Goal: Find contact information: Obtain details needed to contact an individual or organization

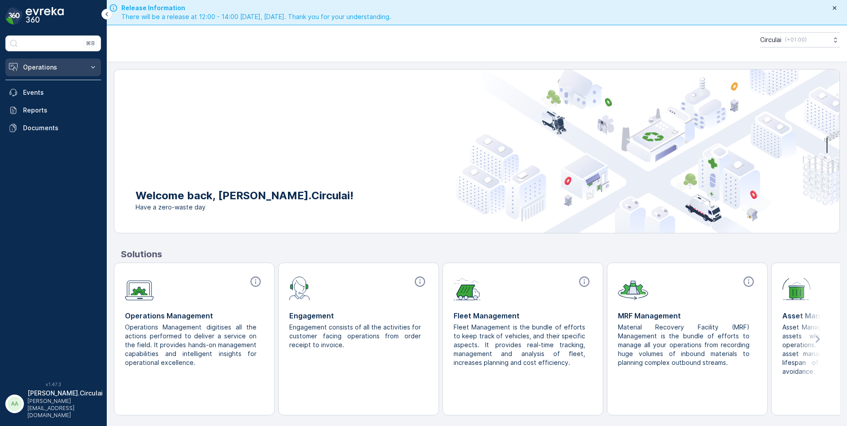
click at [38, 68] on p "Operations" at bounding box center [53, 67] width 60 height 9
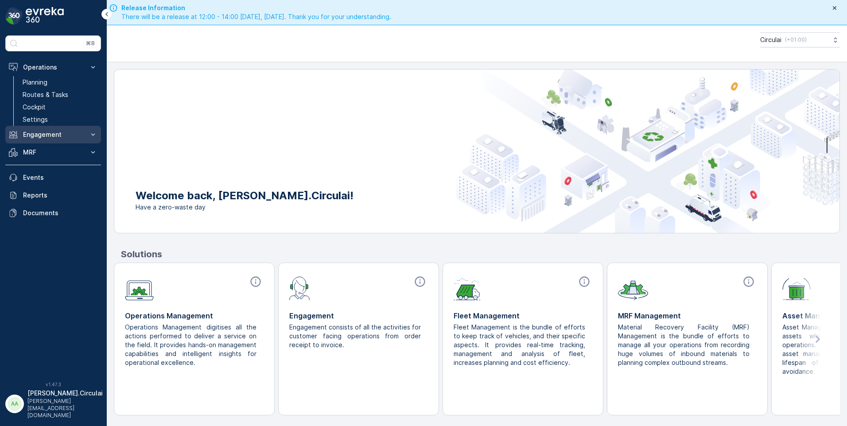
click at [39, 132] on p "Engagement" at bounding box center [53, 134] width 60 height 9
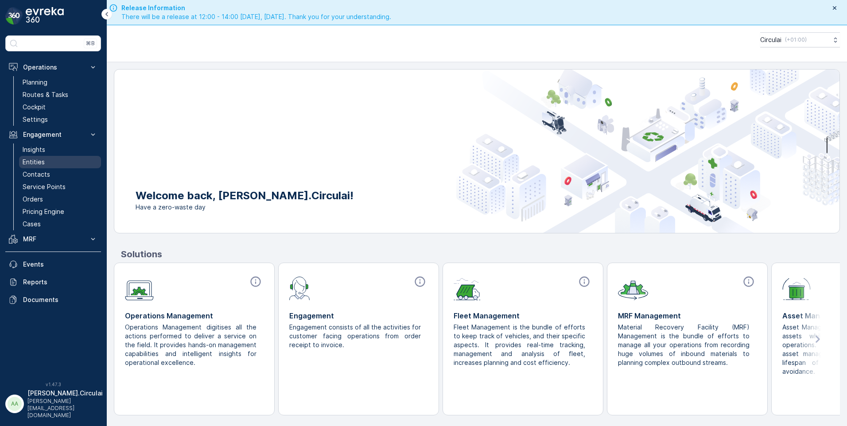
click at [37, 159] on p "Entities" at bounding box center [34, 162] width 22 height 9
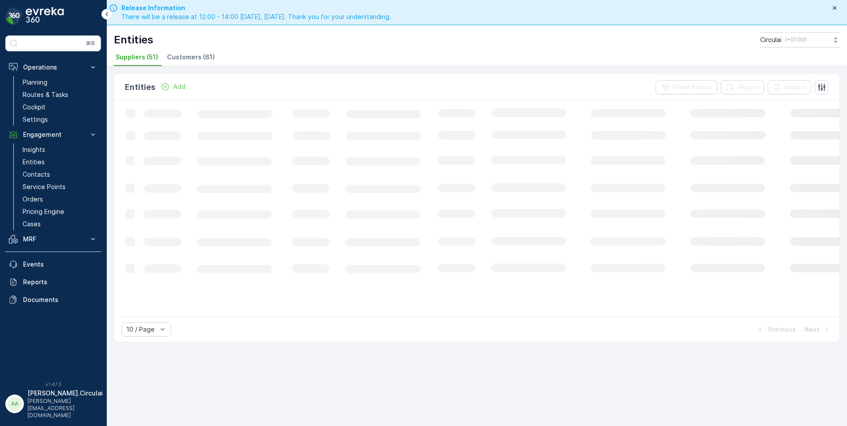
click at [186, 59] on span "Customers (61)" at bounding box center [191, 57] width 48 height 9
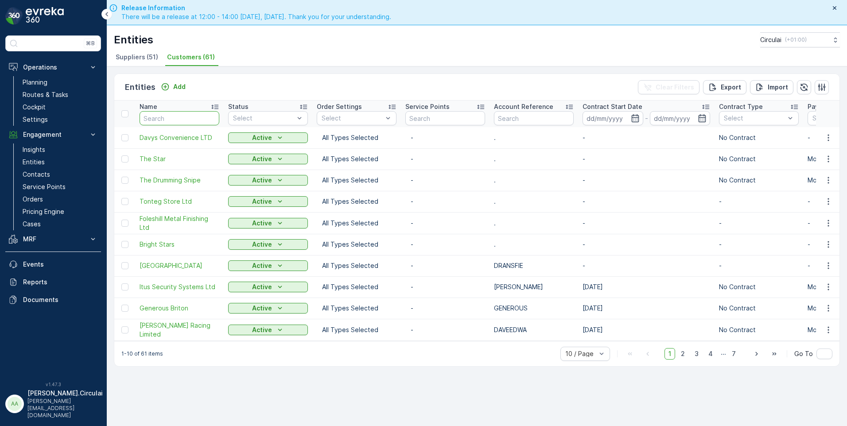
click at [174, 117] on input "text" at bounding box center [180, 118] width 80 height 14
type input "chan"
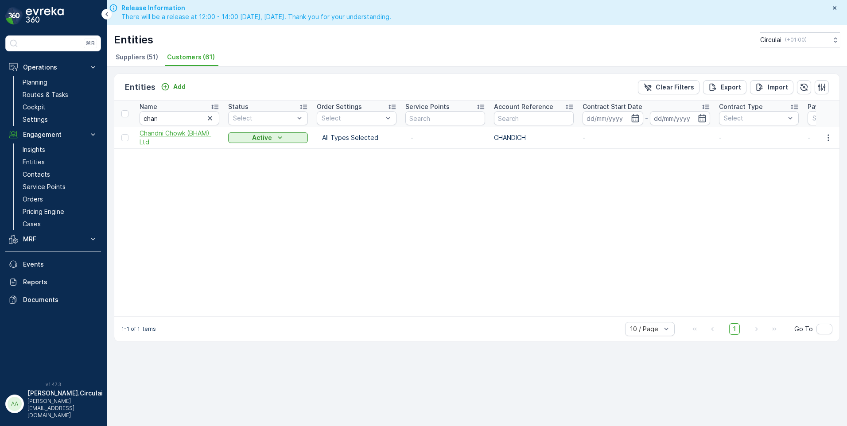
click at [177, 132] on span "Chandni Chowk (BHAM) Ltd" at bounding box center [180, 138] width 80 height 18
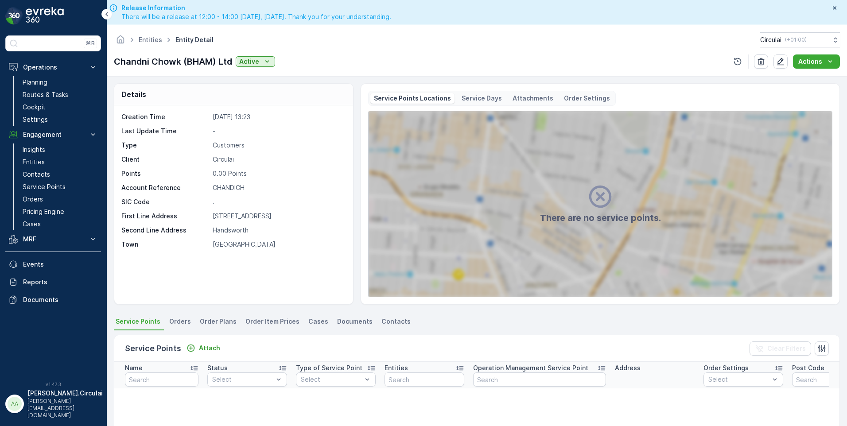
drag, startPoint x: 395, startPoint y: 322, endPoint x: 384, endPoint y: 315, distance: 14.1
click at [395, 322] on span "Contacts" at bounding box center [395, 321] width 29 height 9
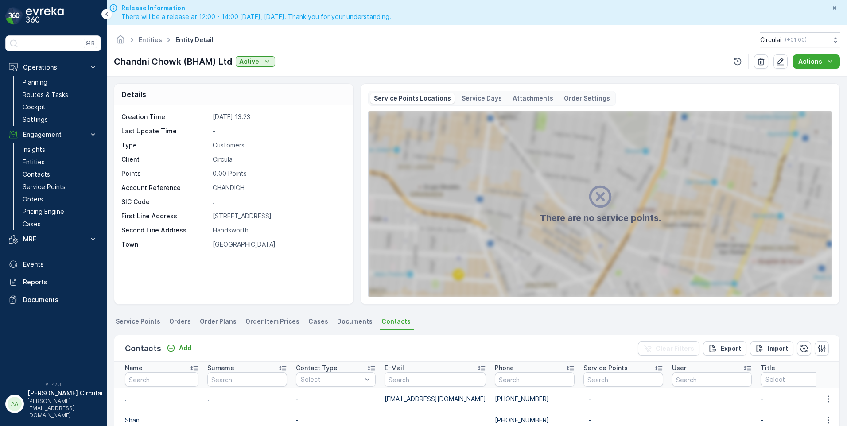
scroll to position [133, 0]
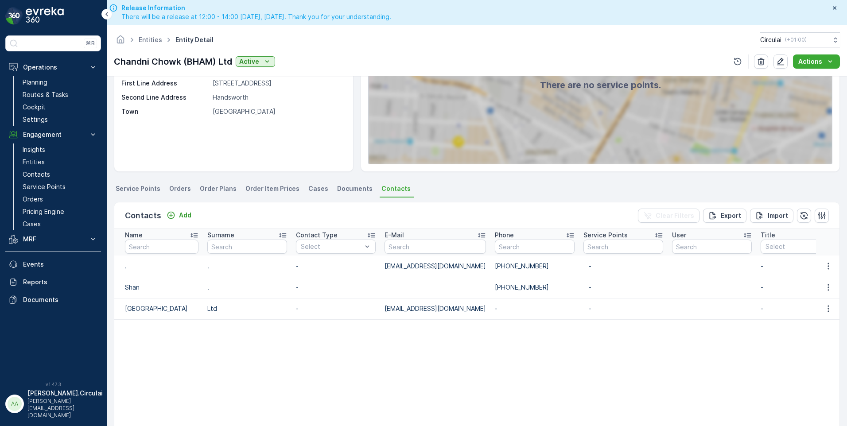
drag, startPoint x: 556, startPoint y: 287, endPoint x: 496, endPoint y: 288, distance: 59.8
click at [496, 288] on td "+44 7865 978817" at bounding box center [534, 287] width 89 height 21
drag, startPoint x: 496, startPoint y: 288, endPoint x: 512, endPoint y: 288, distance: 15.9
copy td "+44 7865 978817"
drag, startPoint x: 554, startPoint y: 265, endPoint x: 496, endPoint y: 270, distance: 58.7
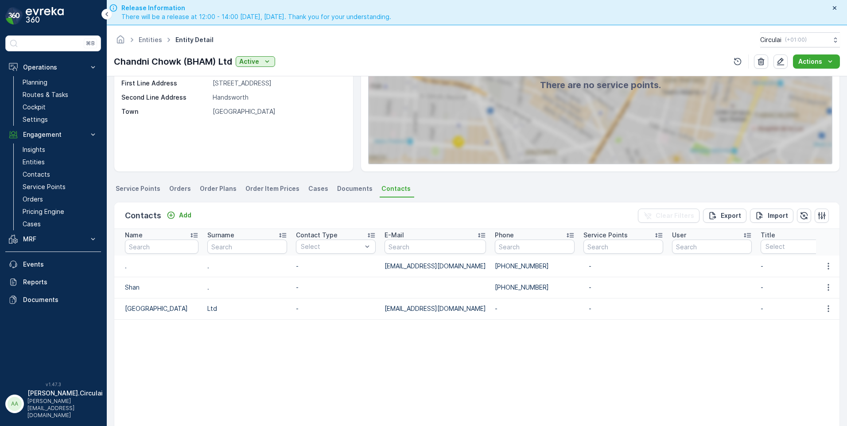
click at [496, 270] on td "+44 7981 283537" at bounding box center [534, 266] width 89 height 21
drag, startPoint x: 496, startPoint y: 270, endPoint x: 506, endPoint y: 268, distance: 9.9
copy td "+44 7981 283537"
